Goal: Transaction & Acquisition: Purchase product/service

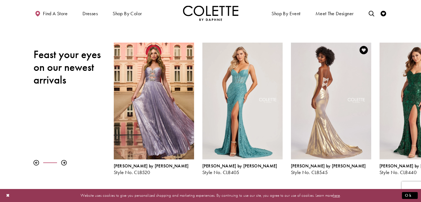
scroll to position [56, 0]
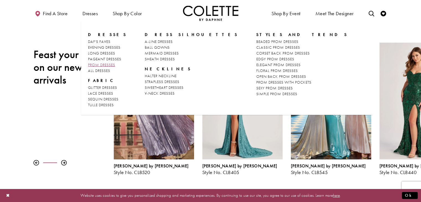
click at [102, 64] on span "PROM DRESSES" at bounding box center [101, 64] width 27 height 5
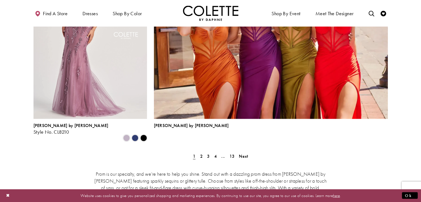
scroll to position [1233, 0]
click at [199, 152] on link "2" at bounding box center [201, 156] width 6 height 8
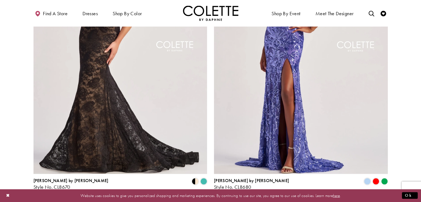
scroll to position [1065, 0]
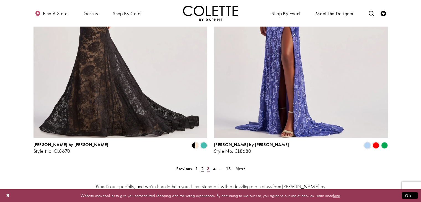
click at [207, 165] on link "3" at bounding box center [208, 169] width 6 height 8
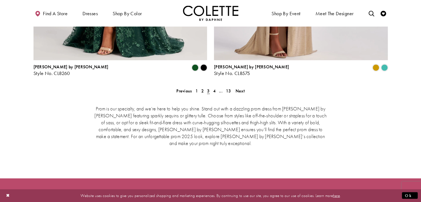
scroll to position [1192, 0]
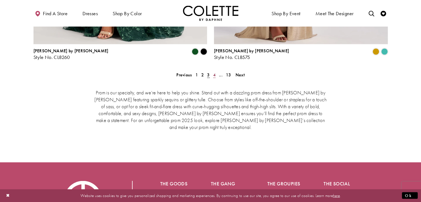
click at [215, 71] on link "4" at bounding box center [214, 75] width 6 height 8
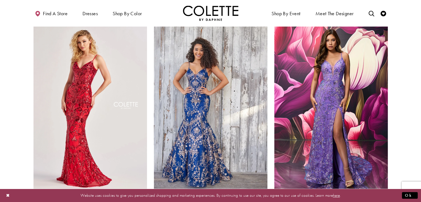
scroll to position [353, 0]
